Goal: Communication & Community: Participate in discussion

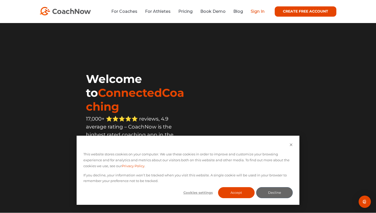
click at [257, 13] on link "Sign In" at bounding box center [258, 11] width 14 height 5
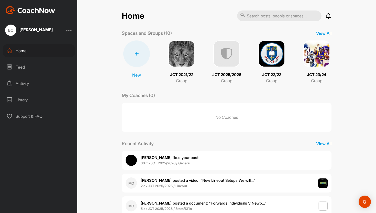
click at [230, 55] on img at bounding box center [226, 53] width 27 height 27
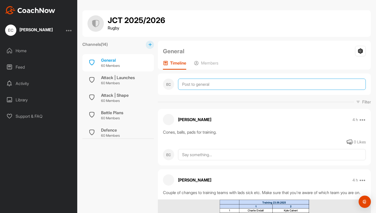
click at [206, 85] on textarea at bounding box center [272, 84] width 188 height 11
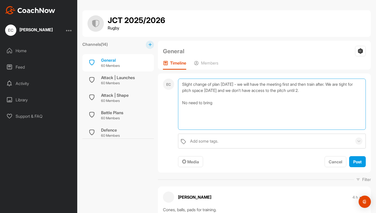
click at [339, 83] on textarea "Slight change of plan tomorrow - we will have the meeting first and then train …" at bounding box center [272, 104] width 188 height 51
click at [221, 103] on textarea "Slight change of plan tomorrow - we will have the meeting first and then train …" at bounding box center [272, 104] width 188 height 51
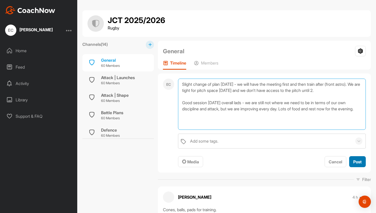
type textarea "Slight change of plan tomorrow - we will have the meeting first and then train …"
click at [356, 160] on span "Post" at bounding box center [357, 161] width 8 height 5
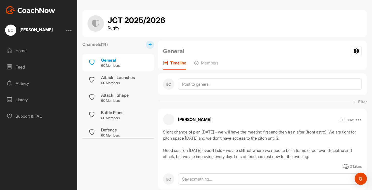
click at [28, 53] on div "Home" at bounding box center [39, 50] width 72 height 13
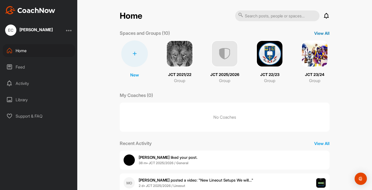
click at [316, 35] on p "View All" at bounding box center [321, 33] width 15 height 6
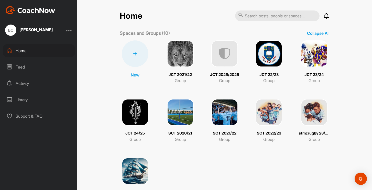
click at [142, 108] on img at bounding box center [135, 112] width 27 height 27
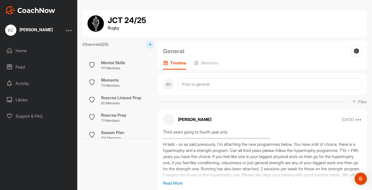
scroll to position [273, 0]
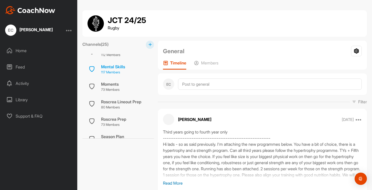
click at [115, 70] on p "117 Members" at bounding box center [113, 72] width 24 height 5
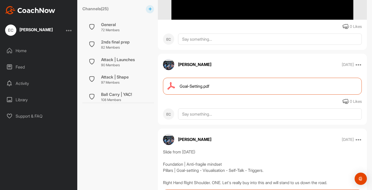
scroll to position [1681, 0]
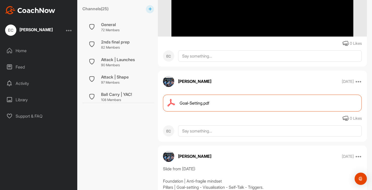
click at [201, 106] on span "Goal-Setting.pdf" at bounding box center [195, 103] width 30 height 6
